Goal: Task Accomplishment & Management: Manage account settings

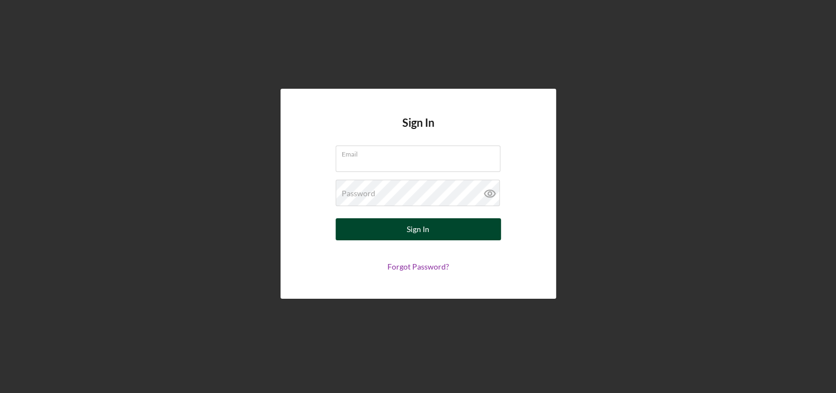
type input "[EMAIL_ADDRESS][DOMAIN_NAME]"
click at [413, 226] on div "Sign In" at bounding box center [418, 229] width 23 height 22
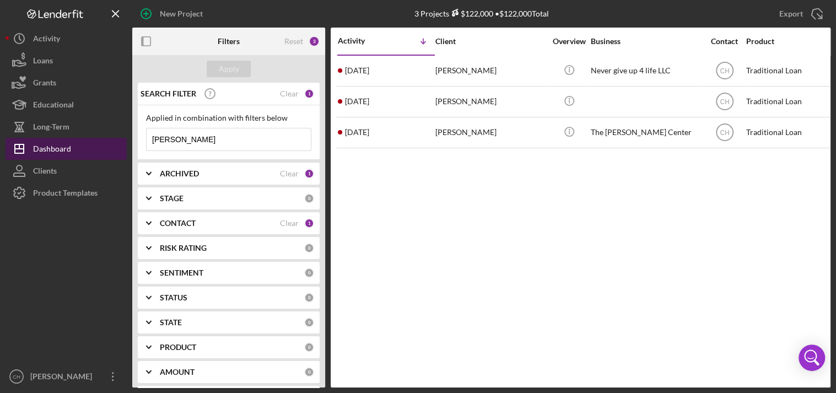
click at [38, 148] on div "Dashboard" at bounding box center [52, 150] width 38 height 25
click at [45, 150] on div "Dashboard" at bounding box center [52, 150] width 38 height 25
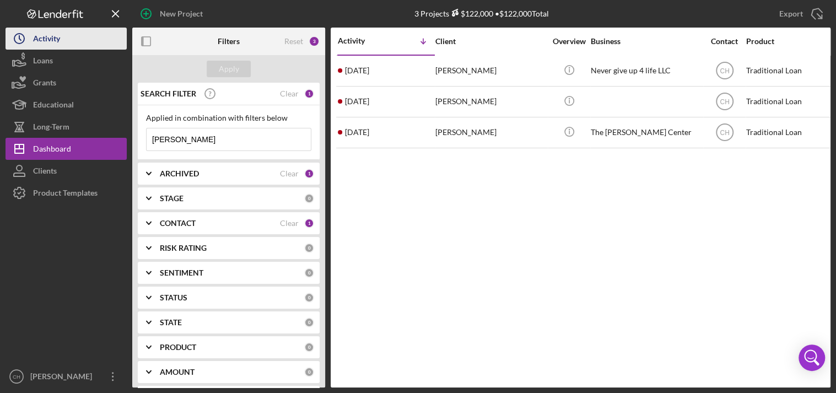
click at [44, 38] on div "Activity" at bounding box center [46, 40] width 27 height 25
